Goal: Task Accomplishment & Management: Complete application form

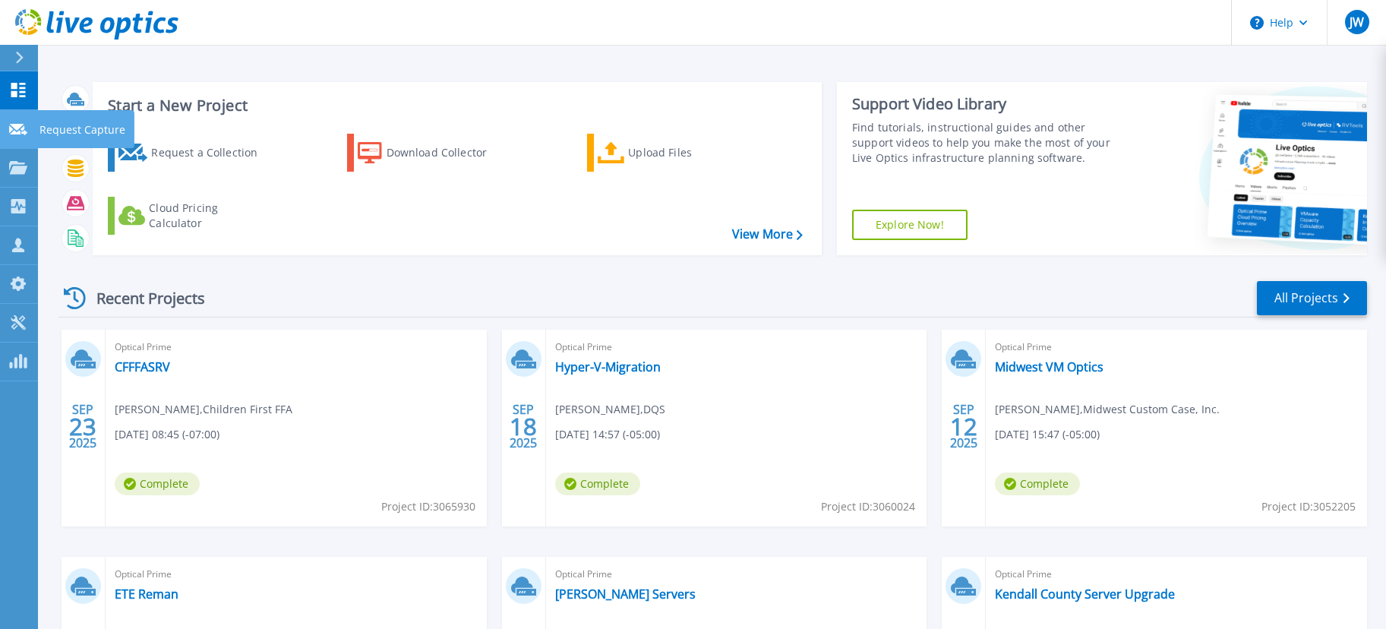
click at [68, 122] on p "Request Capture" at bounding box center [82, 129] width 86 height 39
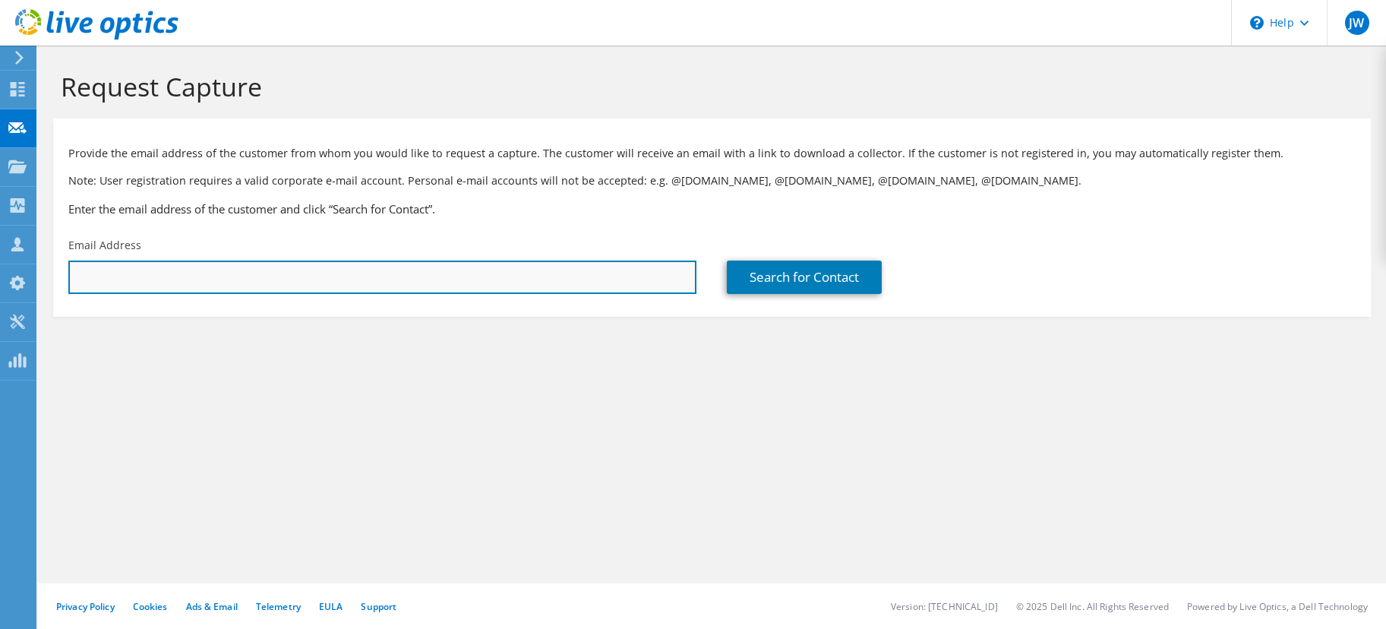
paste input "tim@tfisllc.com"
type input "tim@tfisllc.com"
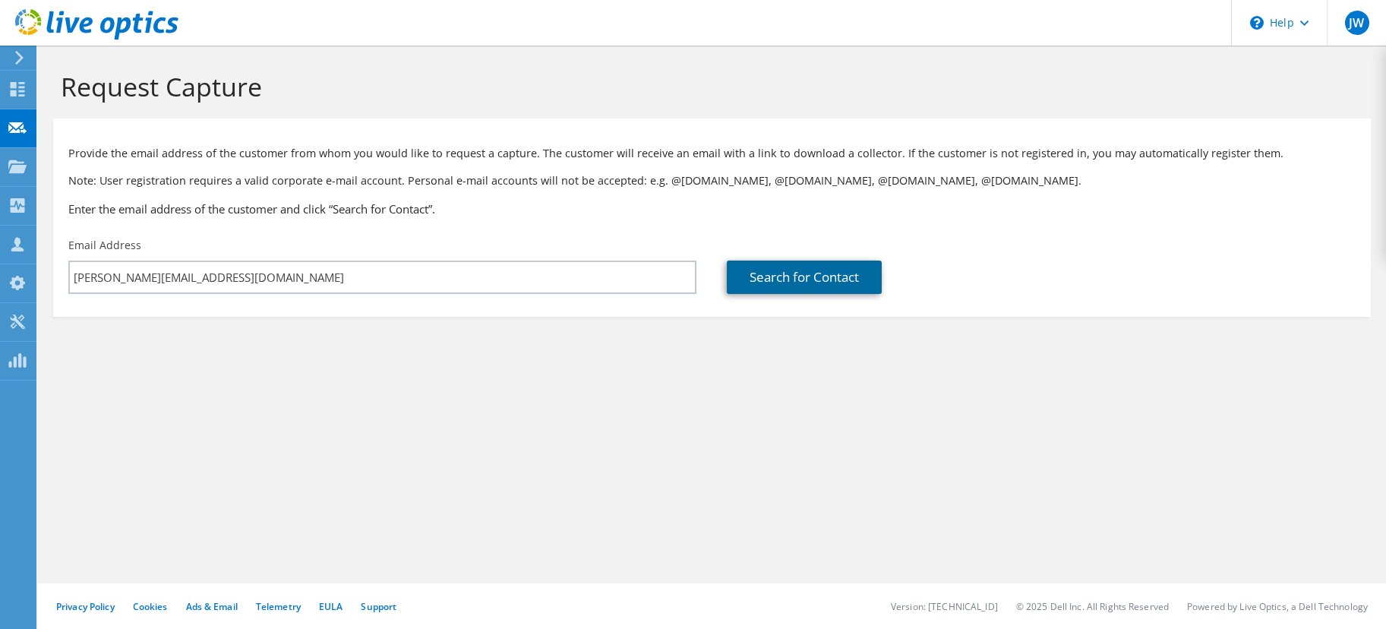
click at [797, 267] on link "Search for Contact" at bounding box center [804, 276] width 155 height 33
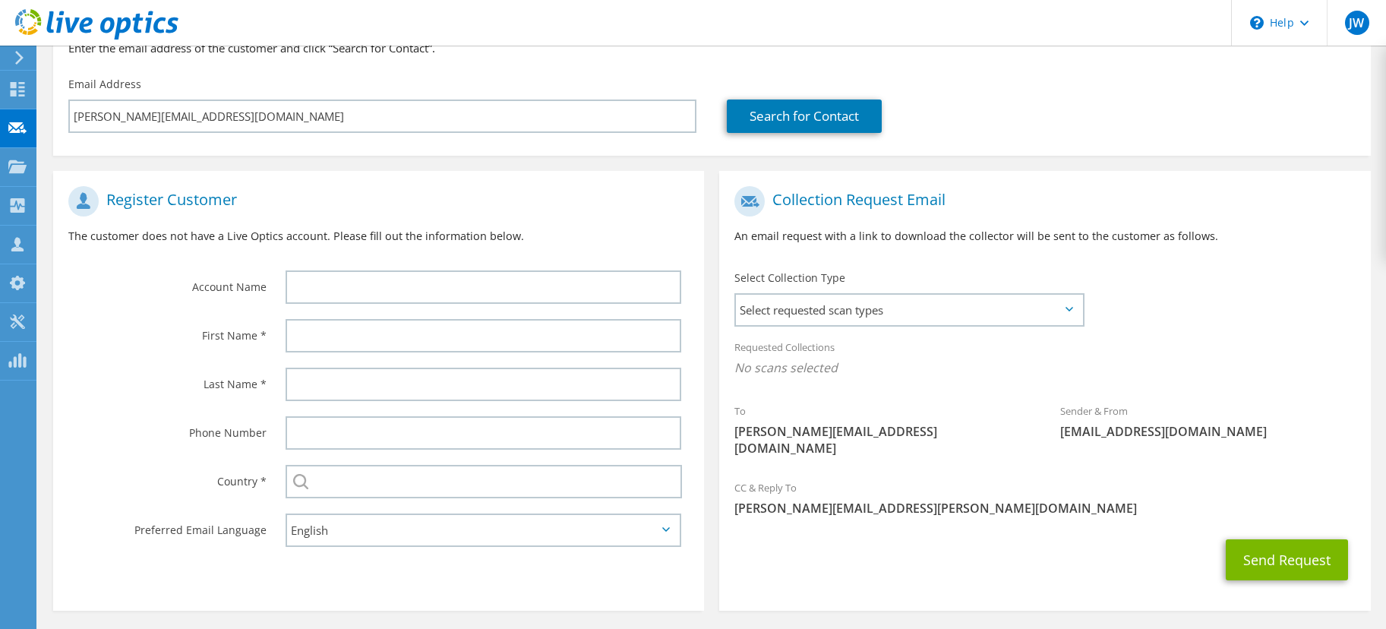
scroll to position [202, 0]
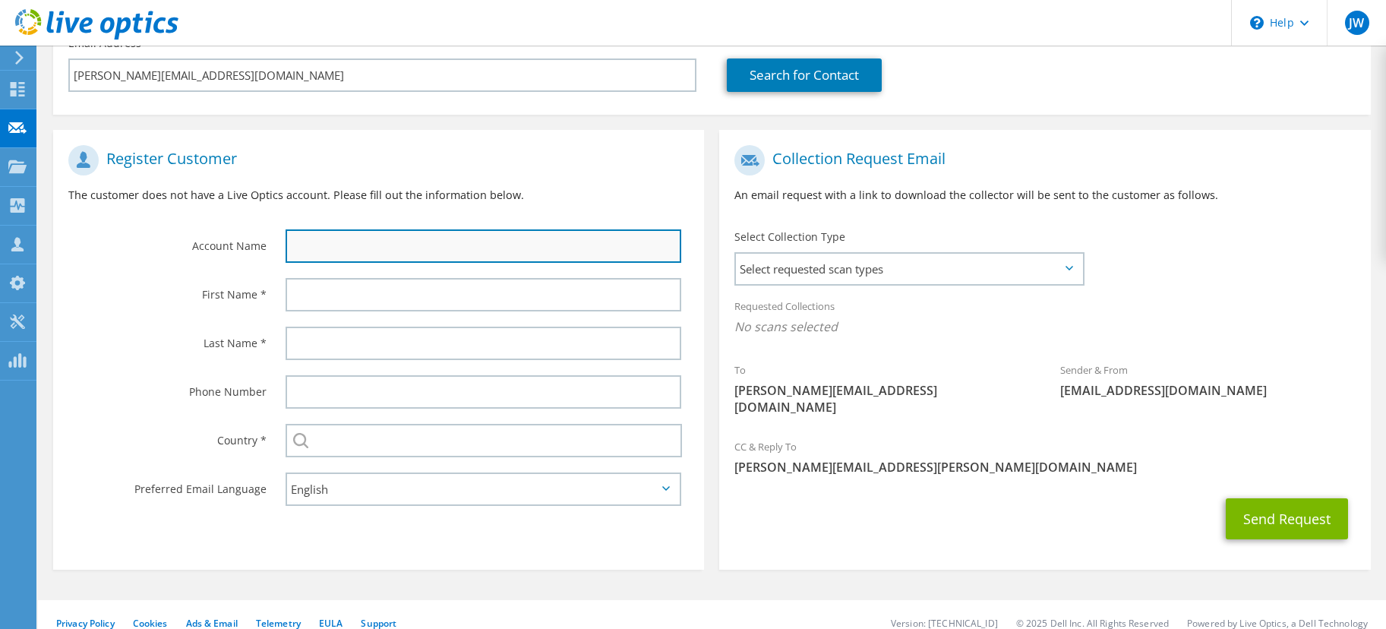
click at [318, 242] on input "text" at bounding box center [484, 245] width 396 height 33
paste input "Topel Forman"
type input "Topel Forman"
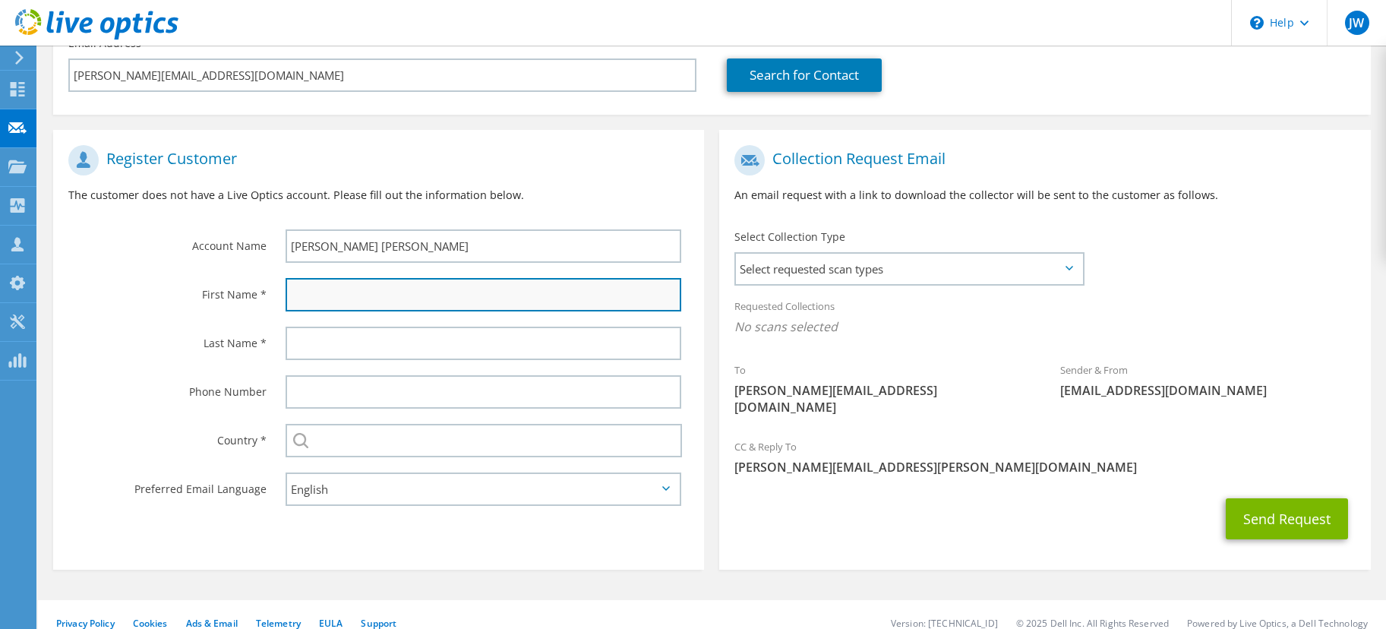
click at [334, 295] on input "text" at bounding box center [484, 294] width 396 height 33
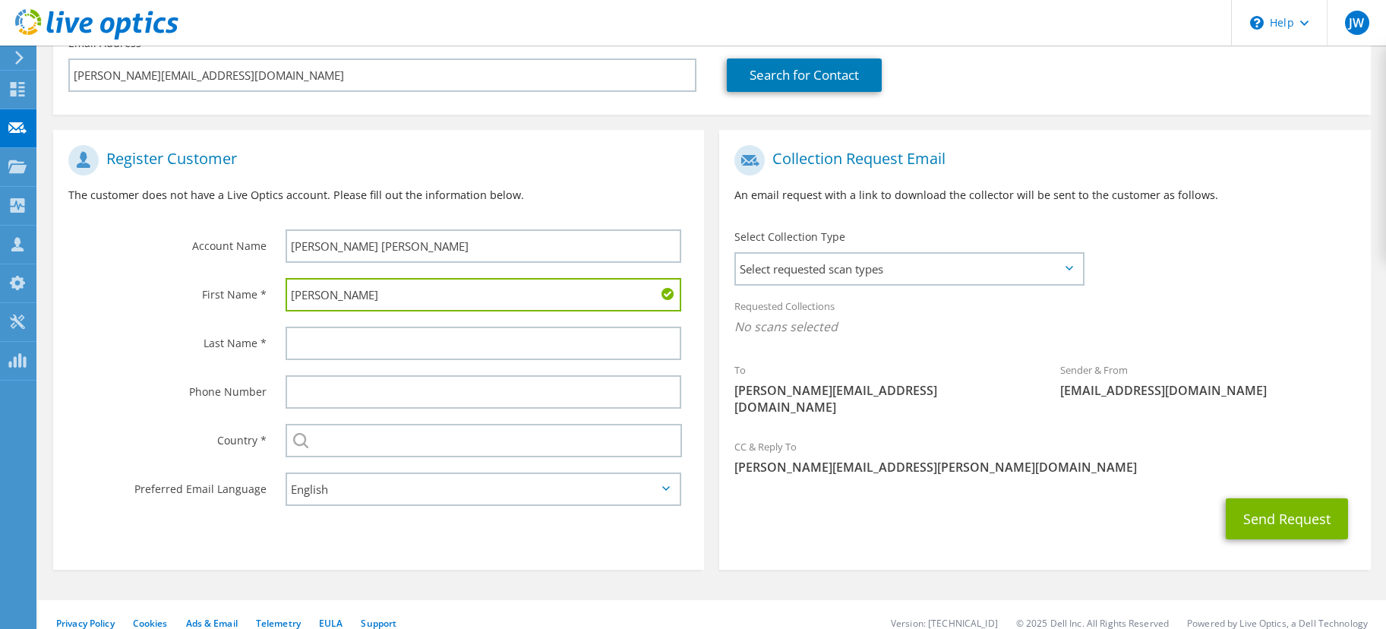
type input "Tim"
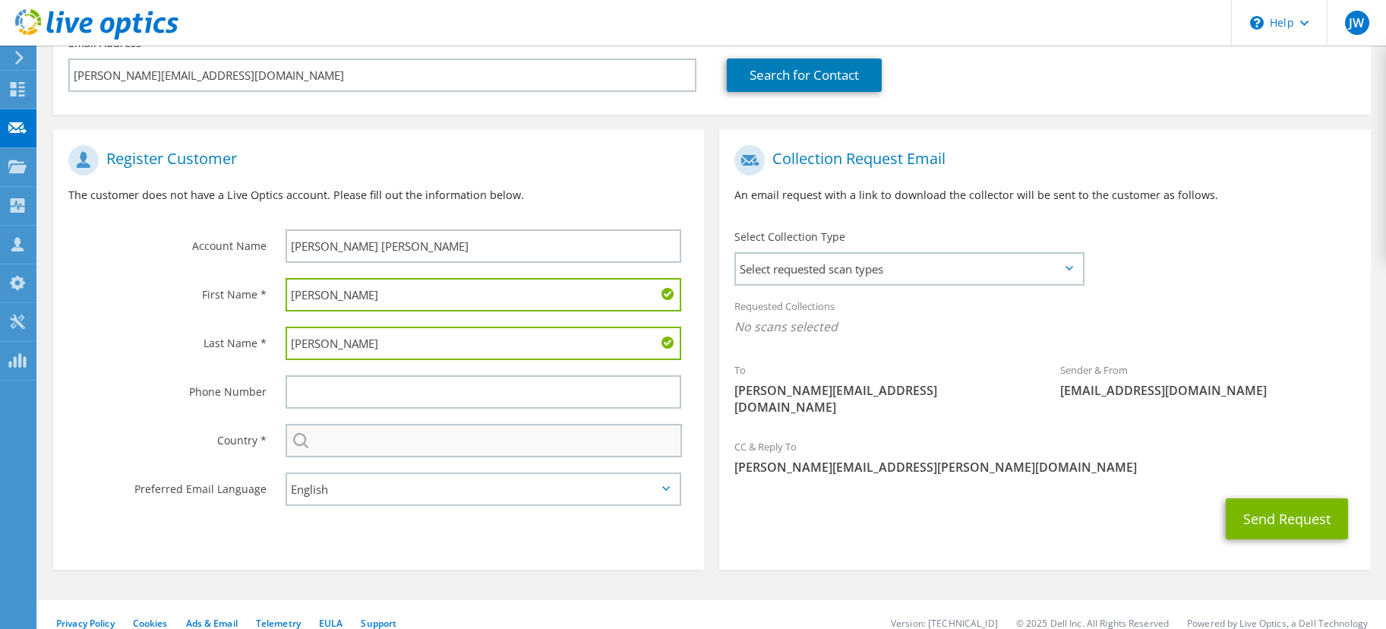
type input "Lange"
click at [328, 440] on input "text" at bounding box center [484, 440] width 397 height 33
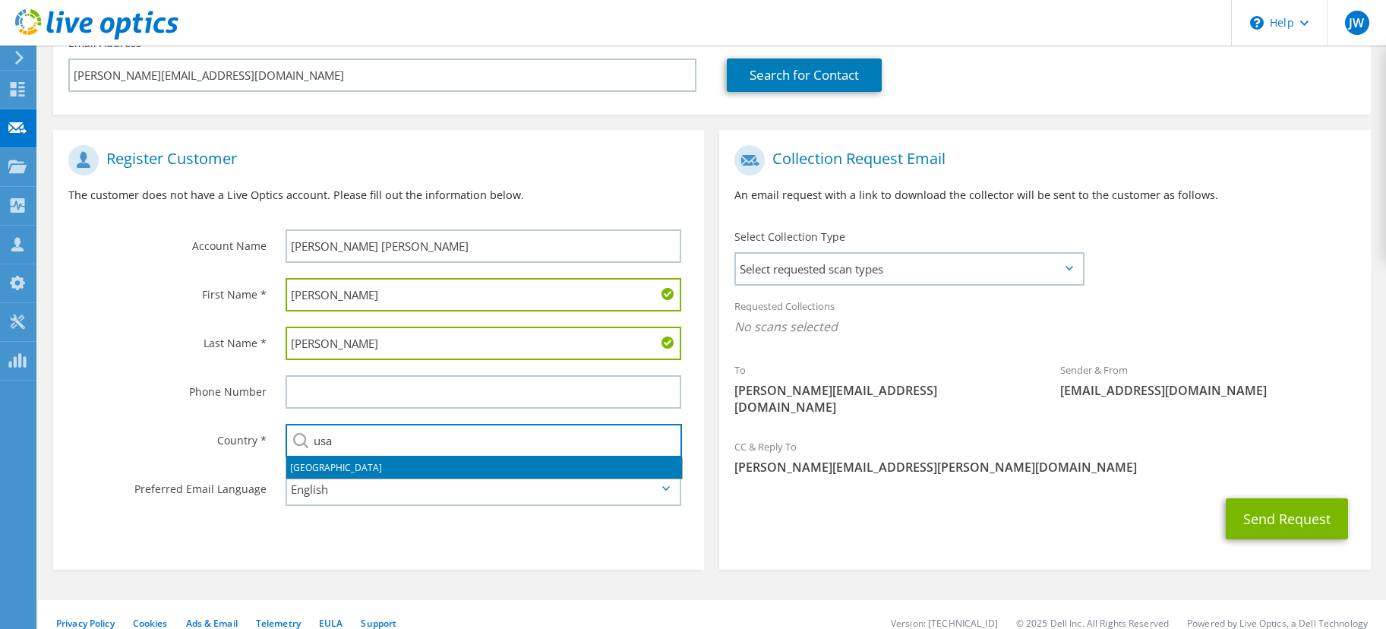
click at [333, 465] on li "United States" at bounding box center [484, 467] width 396 height 21
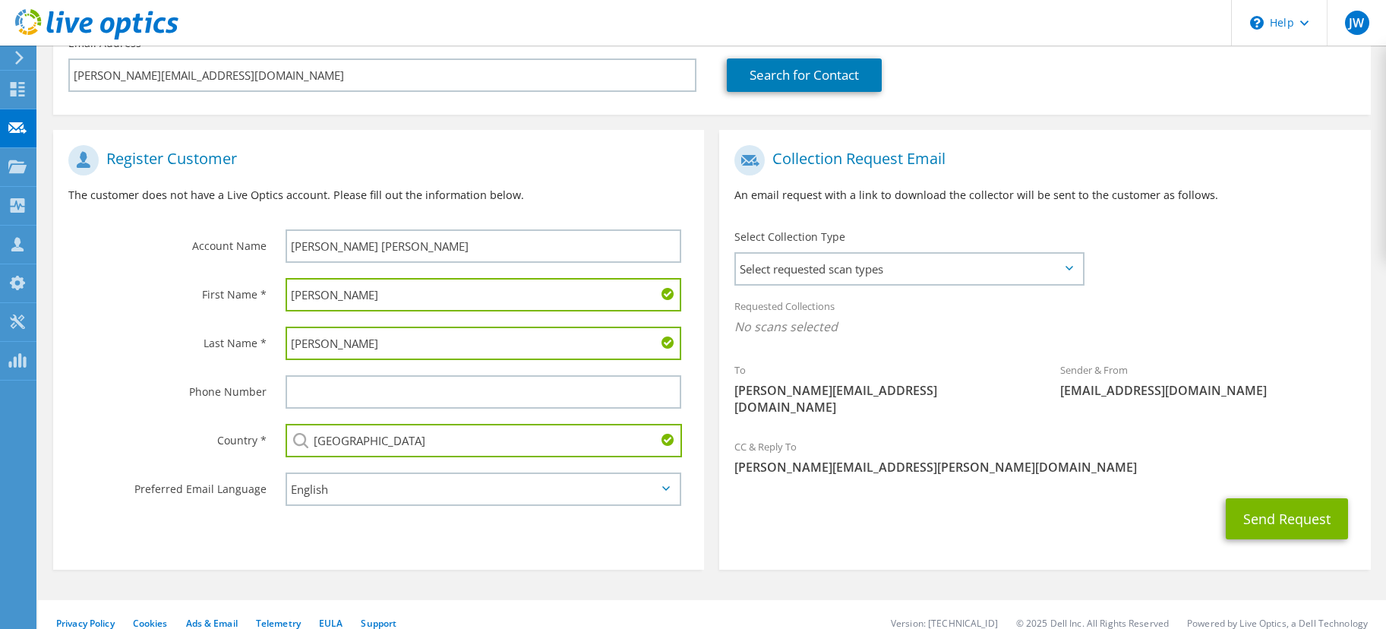
type input "United States"
click at [1067, 266] on icon at bounding box center [1069, 268] width 8 height 5
click at [1024, 266] on span "Select requested scan types" at bounding box center [909, 269] width 346 height 30
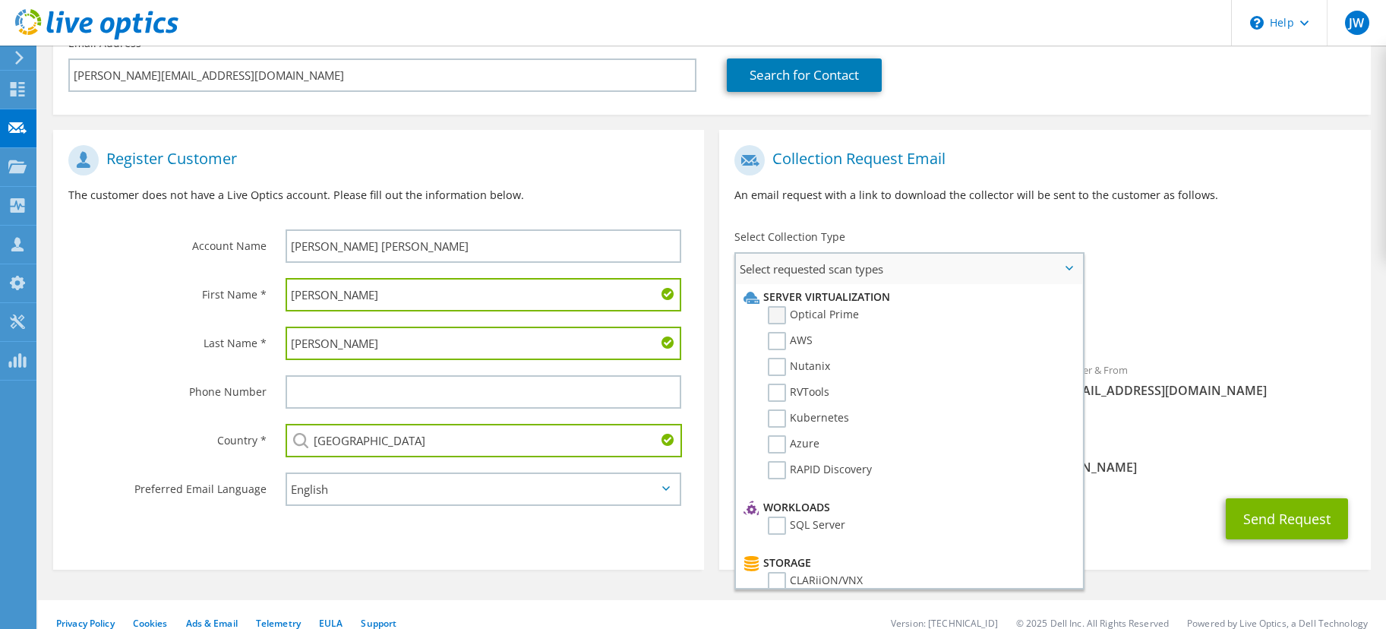
click at [775, 314] on label "Optical Prime" at bounding box center [813, 315] width 91 height 18
click at [0, 0] on input "Optical Prime" at bounding box center [0, 0] width 0 height 0
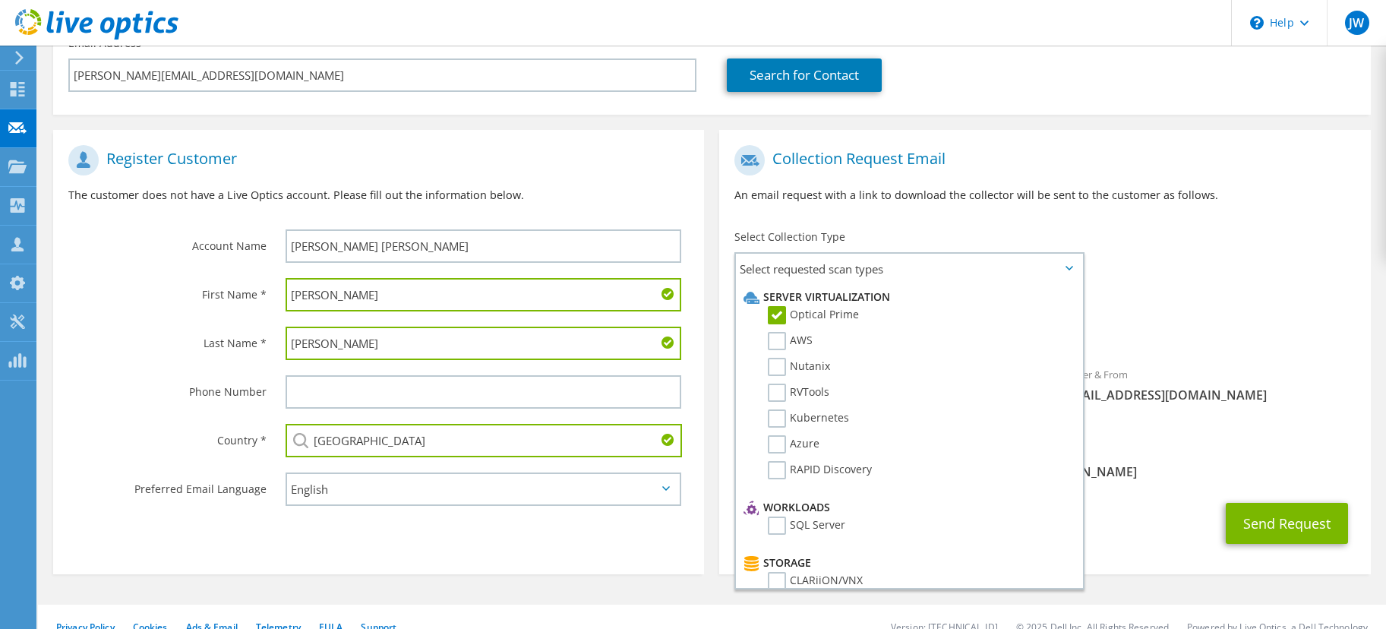
click at [1210, 439] on div "CC & Reply To Jon.Wisniewski@xerox.com" at bounding box center [1044, 461] width 651 height 52
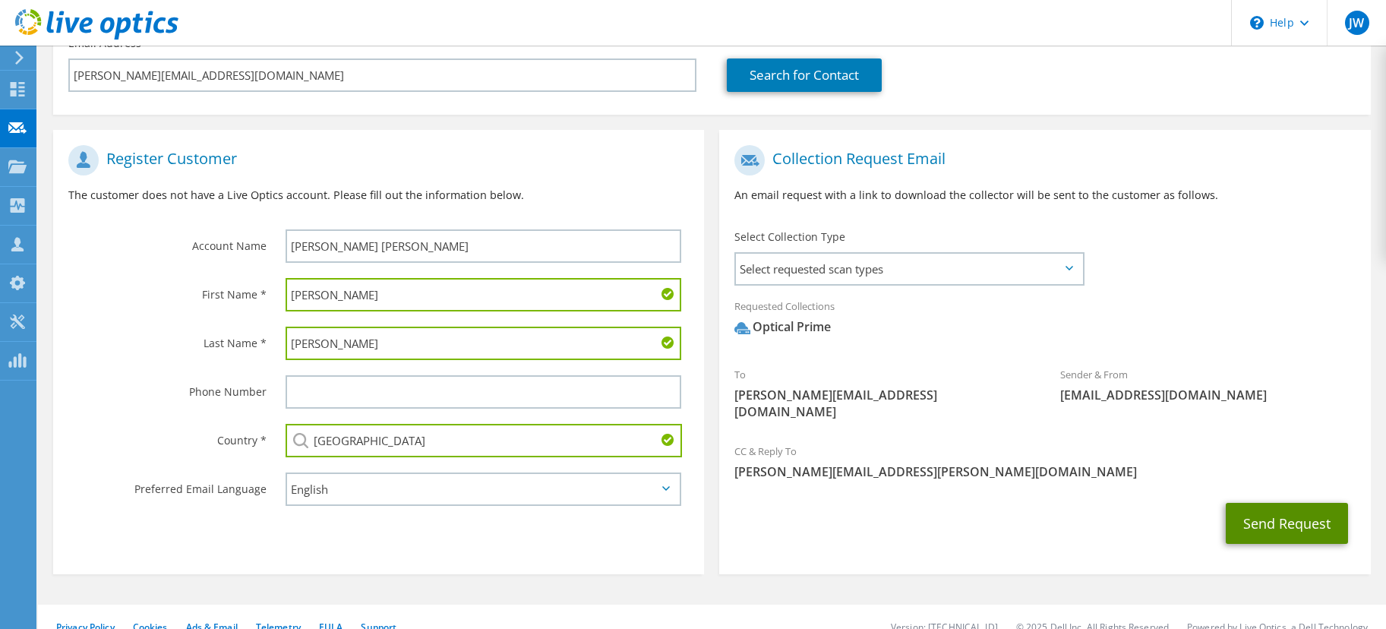
click at [1286, 504] on button "Send Request" at bounding box center [1287, 523] width 122 height 41
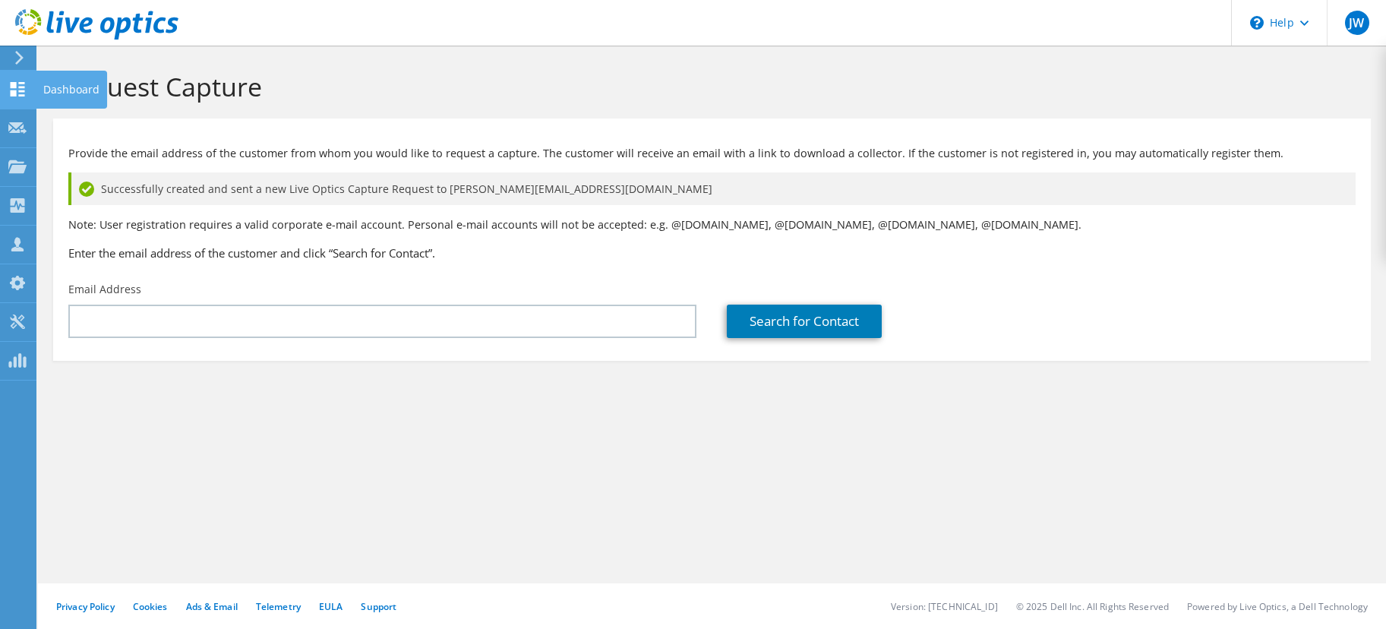
click at [14, 90] on icon at bounding box center [17, 89] width 18 height 14
